Goal: Task Accomplishment & Management: Manage account settings

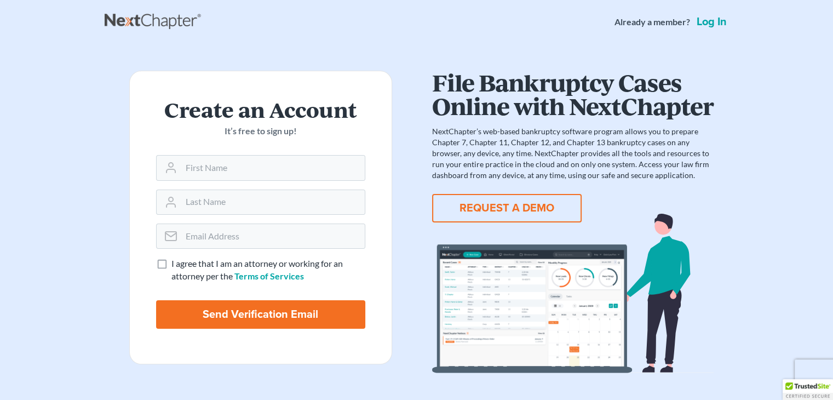
click at [716, 26] on link "Log in" at bounding box center [712, 21] width 35 height 11
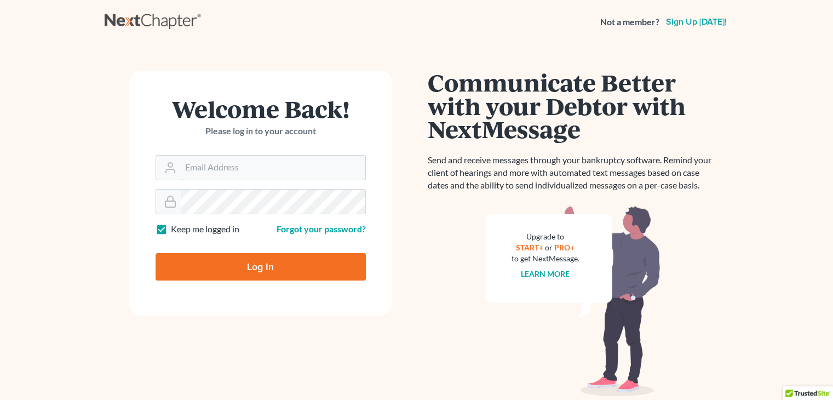
type input "ceron@paralegalasaservice.com"
click at [258, 265] on input "Log In" at bounding box center [261, 266] width 210 height 27
type input "Thinking..."
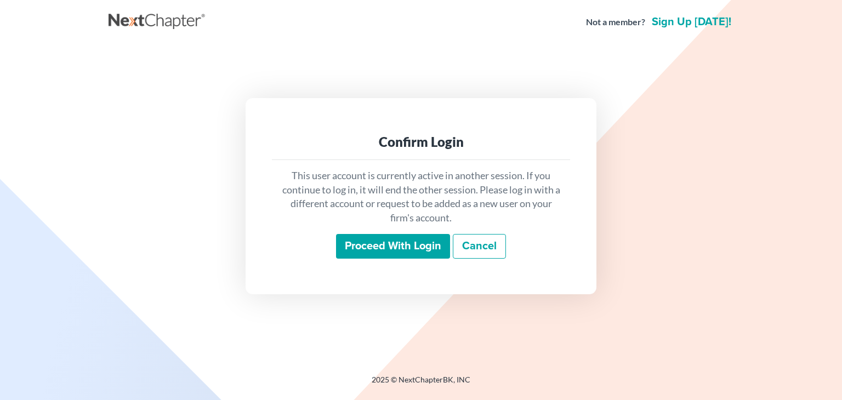
click at [413, 244] on input "Proceed with login" at bounding box center [393, 246] width 114 height 25
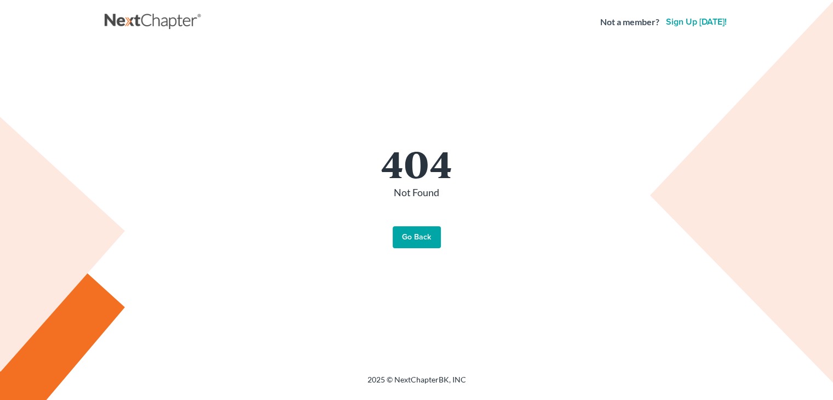
click at [412, 242] on link "Go Back" at bounding box center [417, 237] width 48 height 22
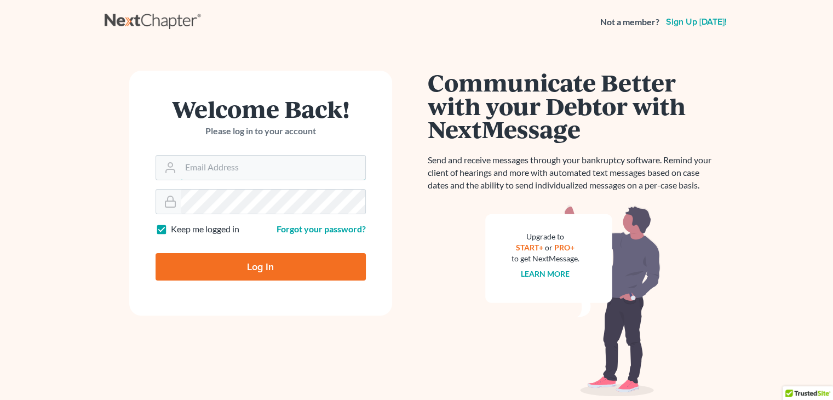
type input "[PERSON_NAME][EMAIL_ADDRESS][DOMAIN_NAME]"
click at [226, 253] on input "Log In" at bounding box center [261, 266] width 210 height 27
type input "Thinking..."
